Goal: Entertainment & Leisure: Consume media (video, audio)

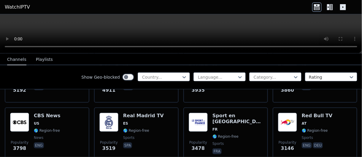
scroll to position [180, 0]
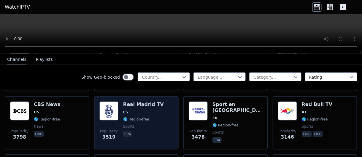
click at [161, 109] on div "Popularity 3519 Real Madrid TV ES 🌎 Region-free sports spa" at bounding box center [136, 122] width 74 height 43
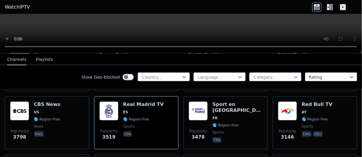
click at [323, 18] on video at bounding box center [181, 33] width 362 height 39
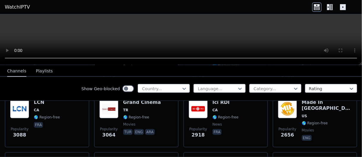
scroll to position [291, 0]
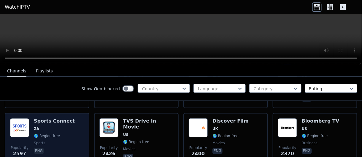
click at [62, 140] on div "Sports Connect ZA 🌎 Region-free sports eng" at bounding box center [54, 139] width 41 height 43
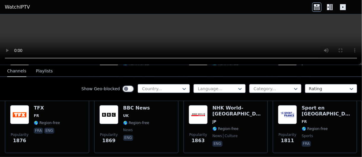
scroll to position [493, 0]
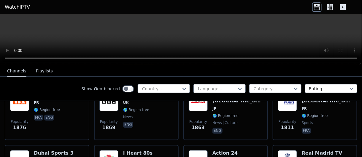
click at [330, 7] on icon at bounding box center [331, 7] width 3 height 6
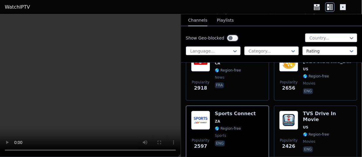
click at [343, 12] on header "WatchIPTV" at bounding box center [181, 7] width 362 height 14
click at [341, 1] on header "WatchIPTV" at bounding box center [181, 7] width 362 height 14
click at [341, 7] on icon at bounding box center [343, 7] width 6 height 6
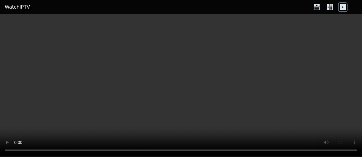
click at [332, 7] on icon at bounding box center [329, 6] width 9 height 9
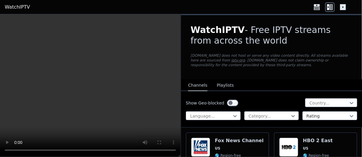
scroll to position [161, 0]
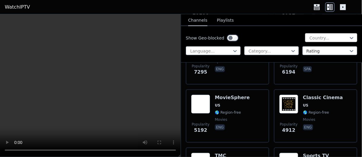
click at [340, 34] on div "Country..." at bounding box center [331, 37] width 52 height 9
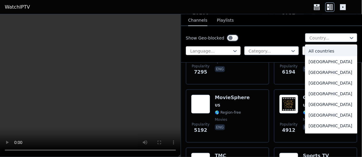
click at [210, 52] on div at bounding box center [211, 51] width 42 height 6
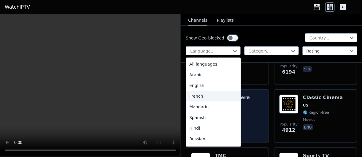
click at [215, 98] on div "French" at bounding box center [213, 96] width 55 height 11
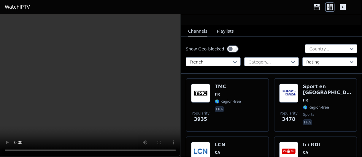
scroll to position [85, 0]
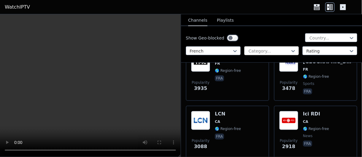
click at [260, 50] on div at bounding box center [269, 51] width 42 height 6
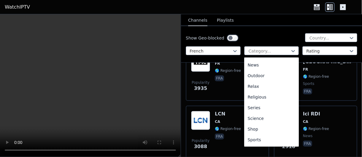
scroll to position [201, 0]
click at [257, 111] on div "Shop" at bounding box center [271, 108] width 55 height 11
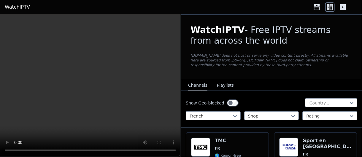
click at [250, 127] on div "Show Geo-blocked Country... French Shop Rating" at bounding box center [271, 109] width 181 height 36
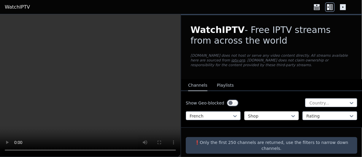
click at [254, 118] on div at bounding box center [269, 116] width 42 height 6
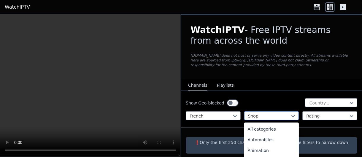
scroll to position [172, 0]
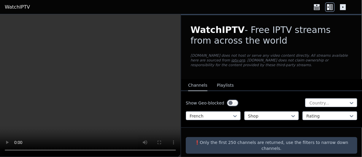
click at [356, 51] on div "WatchIPTV - Free IPTV streams from across the world [DOMAIN_NAME] does not host…" at bounding box center [271, 47] width 181 height 64
click at [349, 50] on div "WatchIPTV - Free IPTV streams from across the world [DOMAIN_NAME] does not host…" at bounding box center [271, 47] width 181 height 64
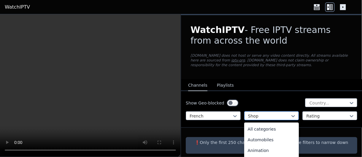
click at [263, 115] on div at bounding box center [269, 116] width 42 height 6
click at [279, 127] on div "All categories" at bounding box center [271, 129] width 55 height 11
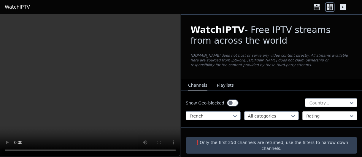
click at [330, 116] on div at bounding box center [327, 116] width 42 height 6
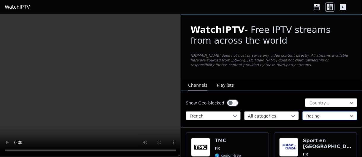
click at [330, 116] on div at bounding box center [327, 116] width 42 height 6
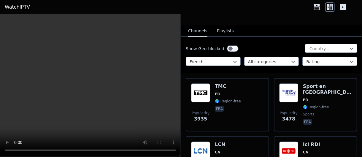
scroll to position [100, 0]
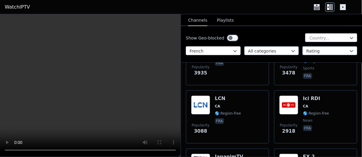
click at [221, 48] on div at bounding box center [211, 51] width 42 height 6
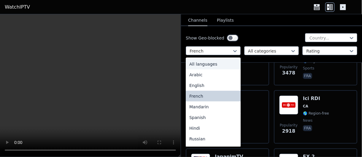
click at [197, 66] on div "All languages" at bounding box center [213, 64] width 55 height 11
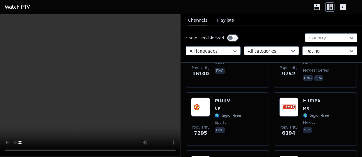
scroll to position [145, 0]
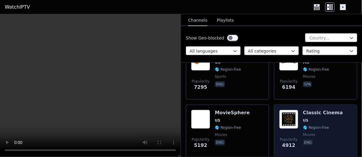
click at [316, 111] on h6 "Classic Cinema" at bounding box center [323, 113] width 40 height 6
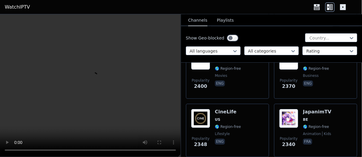
scroll to position [627, 0]
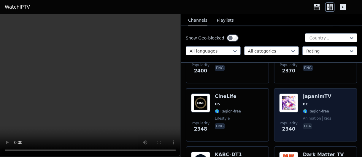
click at [294, 106] on img at bounding box center [288, 102] width 19 height 19
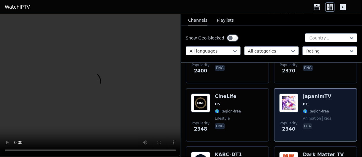
click at [303, 102] on span "BE" at bounding box center [305, 104] width 5 height 5
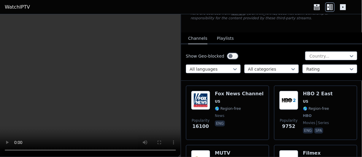
scroll to position [32, 0]
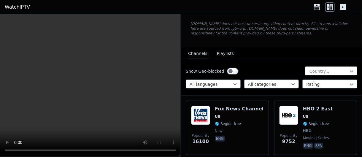
click at [313, 72] on div at bounding box center [329, 71] width 40 height 6
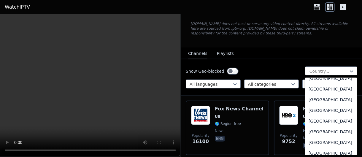
scroll to position [143, 0]
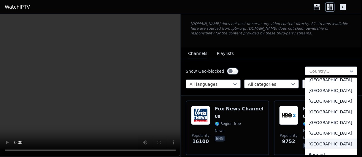
click at [312, 144] on div "[GEOGRAPHIC_DATA]" at bounding box center [331, 144] width 52 height 11
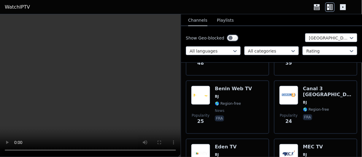
scroll to position [108, 0]
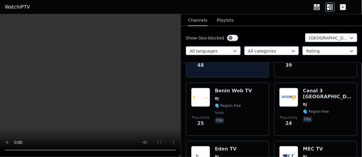
click at [222, 70] on div "ORTB TV BJ 🌎 Region-free fra" at bounding box center [228, 51] width 26 height 43
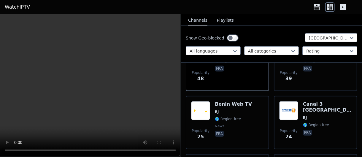
scroll to position [92, 0]
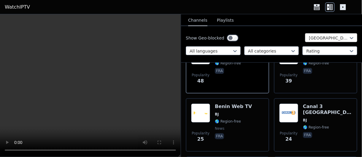
click at [310, 41] on div at bounding box center [329, 38] width 40 height 6
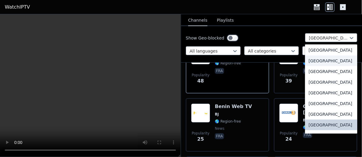
scroll to position [0, 0]
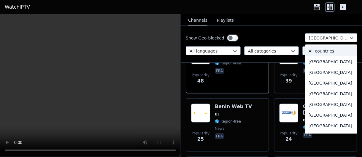
click at [329, 51] on div "All countries" at bounding box center [331, 51] width 52 height 11
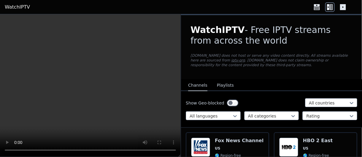
scroll to position [171, 0]
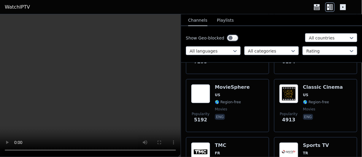
click at [323, 43] on div "Show Geo-blocked All countries All languages All categories Rating" at bounding box center [271, 44] width 181 height 36
click at [327, 40] on div at bounding box center [329, 38] width 40 height 6
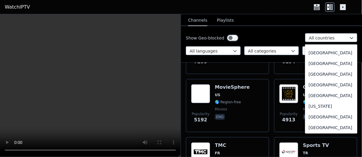
scroll to position [685, 0]
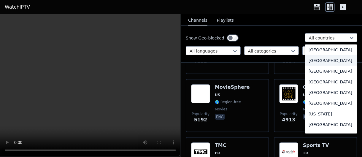
click at [330, 66] on div "[GEOGRAPHIC_DATA]" at bounding box center [331, 60] width 52 height 11
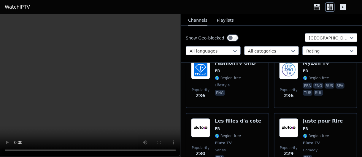
scroll to position [936, 0]
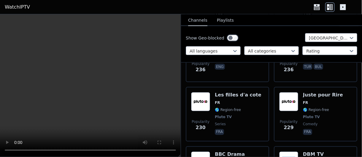
click at [106, 91] on video at bounding box center [90, 85] width 181 height 143
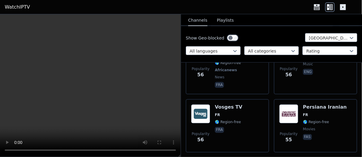
scroll to position [3603, 0]
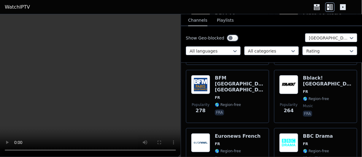
scroll to position [488, 0]
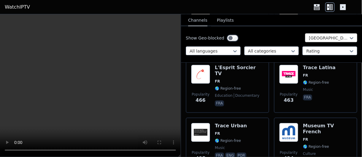
click at [329, 36] on div at bounding box center [329, 38] width 40 height 6
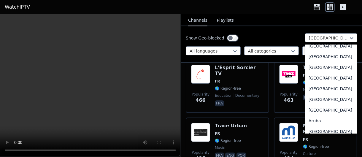
scroll to position [0, 0]
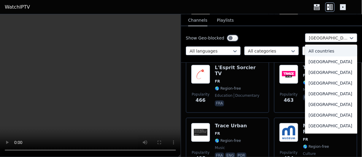
click at [326, 46] on div "All countries" at bounding box center [331, 51] width 52 height 11
